Goal: Information Seeking & Learning: Understand process/instructions

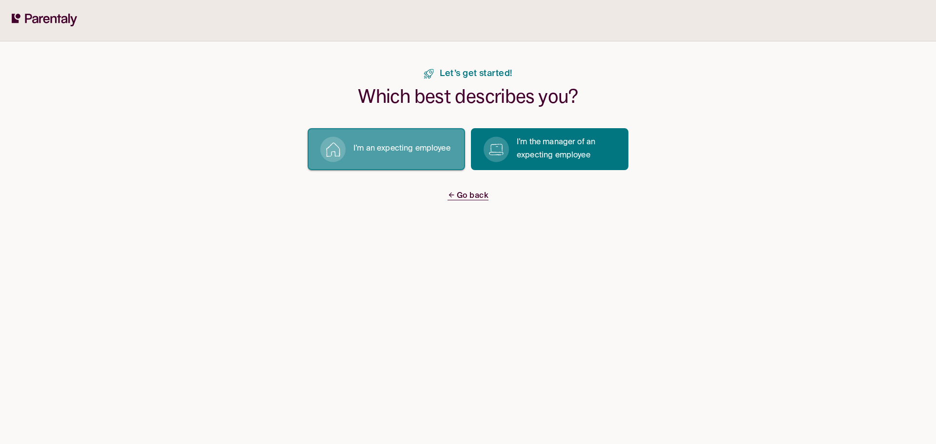
click at [383, 158] on button "I’m an expecting employee" at bounding box center [387, 149] width 158 height 42
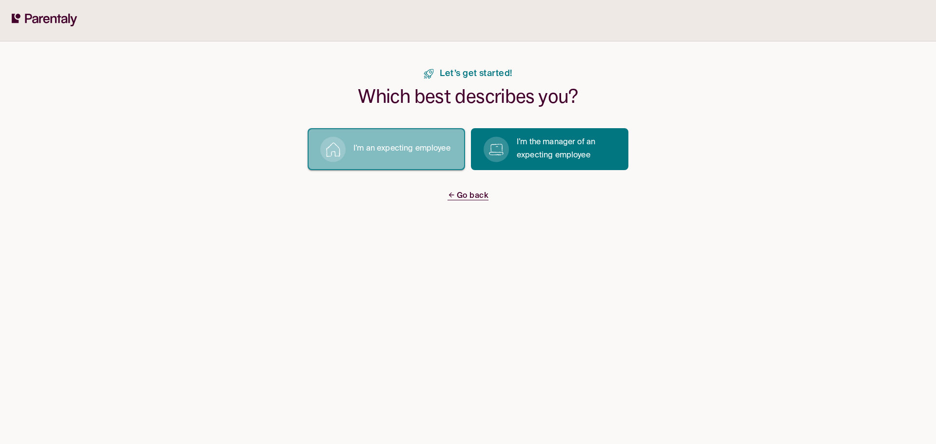
click at [376, 149] on p "I’m an expecting employee" at bounding box center [402, 148] width 97 height 13
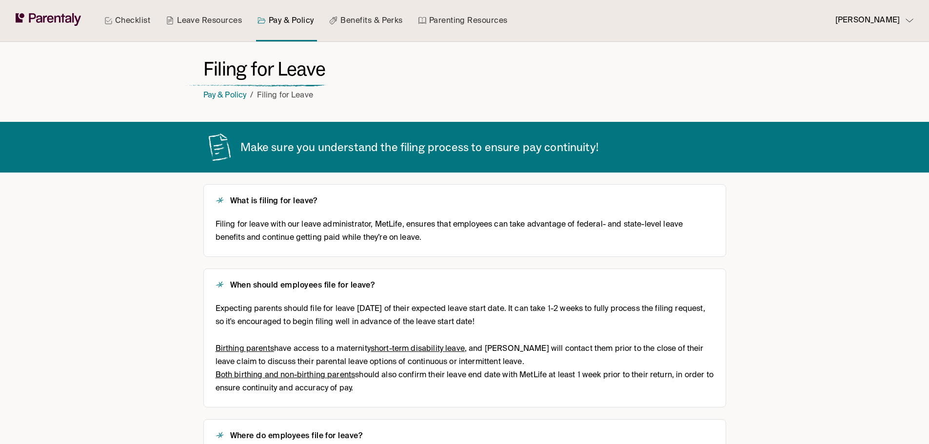
click at [116, 256] on div "Checklist Leave Resources Pay & Policy Benefits & Perks Parenting Resources [PE…" at bounding box center [464, 450] width 929 height 900
click at [131, 225] on div "Checklist Leave Resources Pay & Policy Benefits & Perks Parenting Resources [PE…" at bounding box center [464, 450] width 929 height 900
